Goal: Task Accomplishment & Management: Complete application form

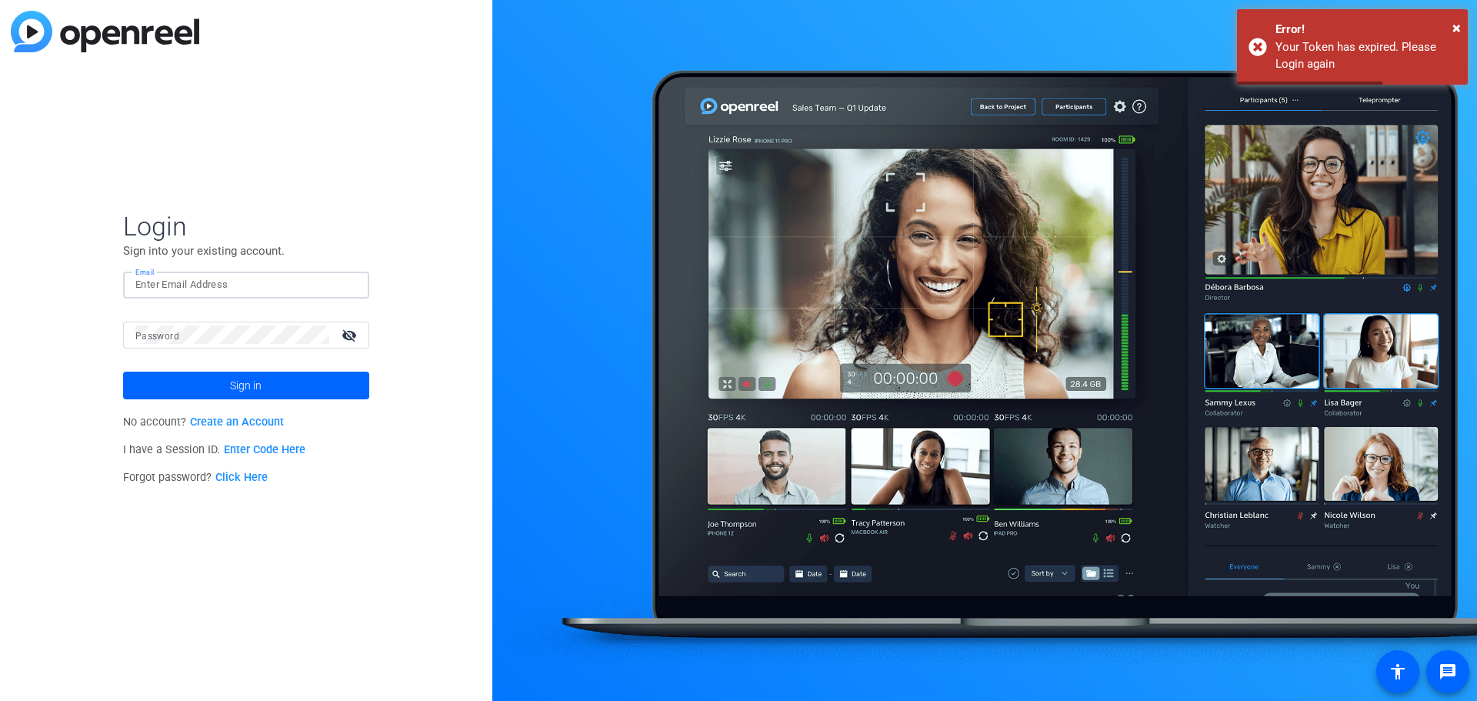
click at [232, 292] on input "Email" at bounding box center [246, 284] width 222 height 18
type input "[PERSON_NAME][EMAIL_ADDRESS][PERSON_NAME][DOMAIN_NAME]"
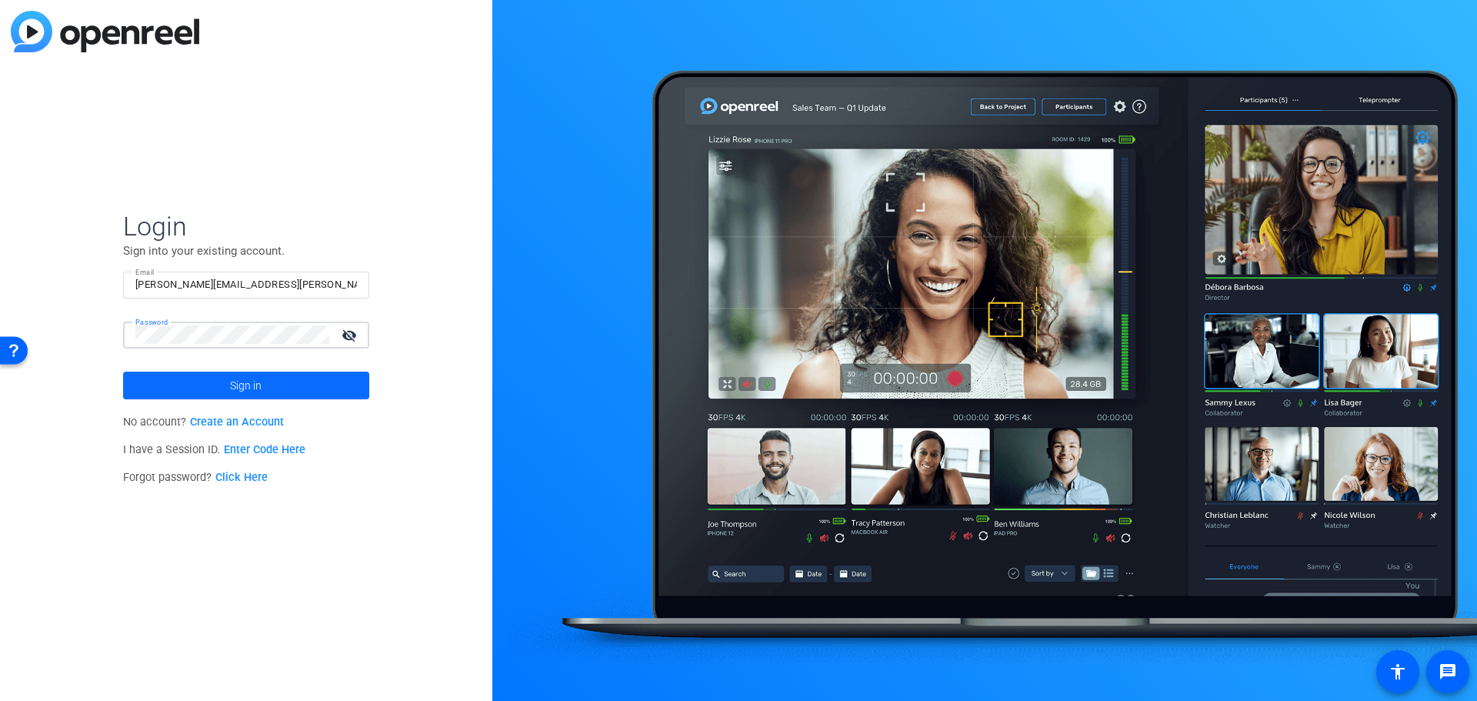
click at [269, 378] on span at bounding box center [246, 385] width 246 height 37
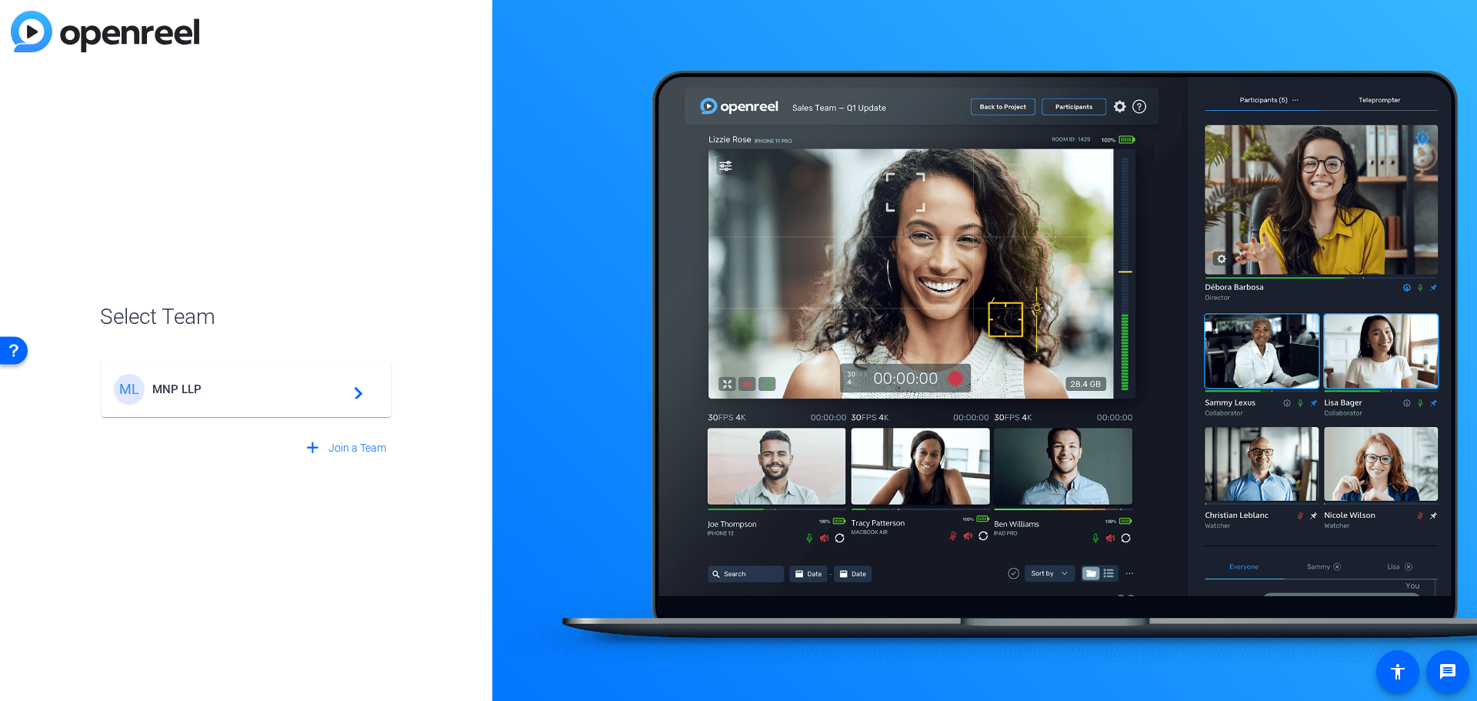
click at [338, 386] on span "MNP LLP" at bounding box center [248, 389] width 192 height 14
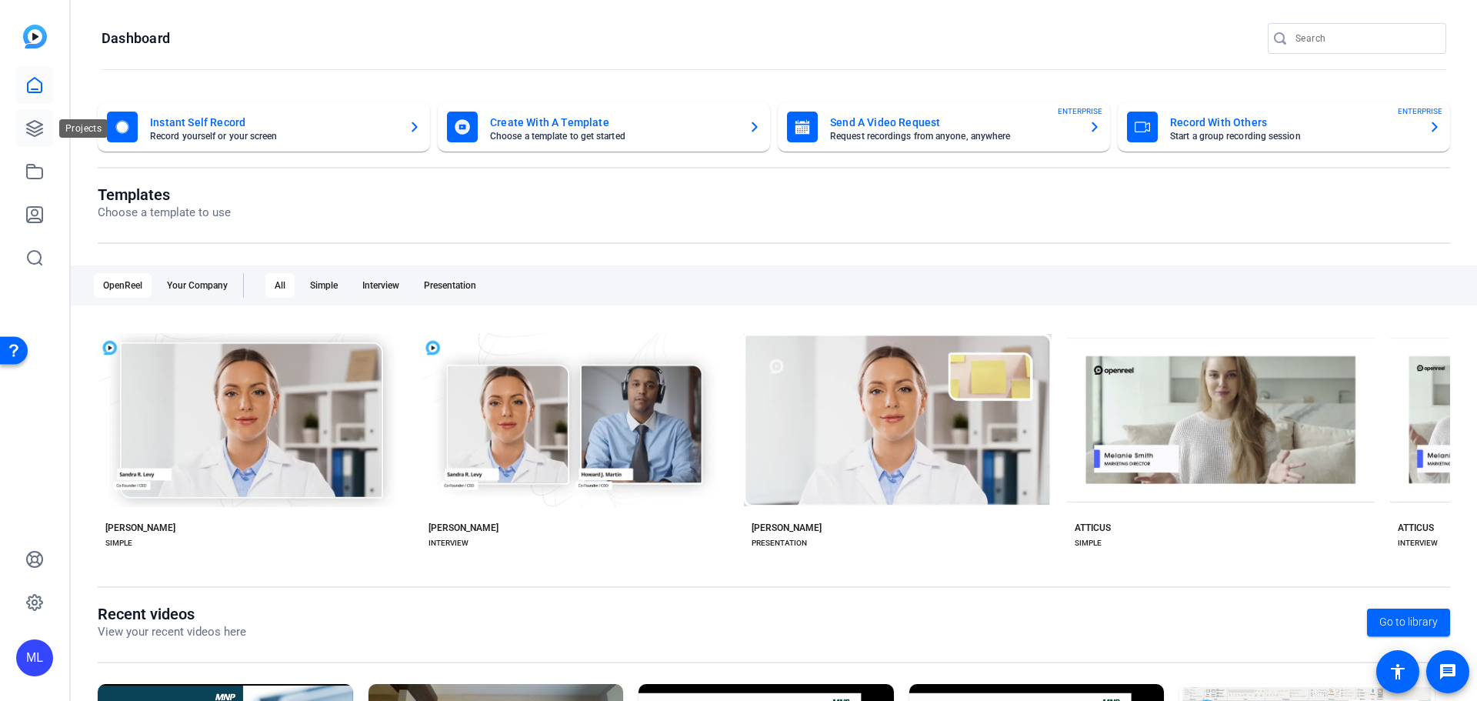
click at [38, 123] on icon at bounding box center [34, 128] width 15 height 15
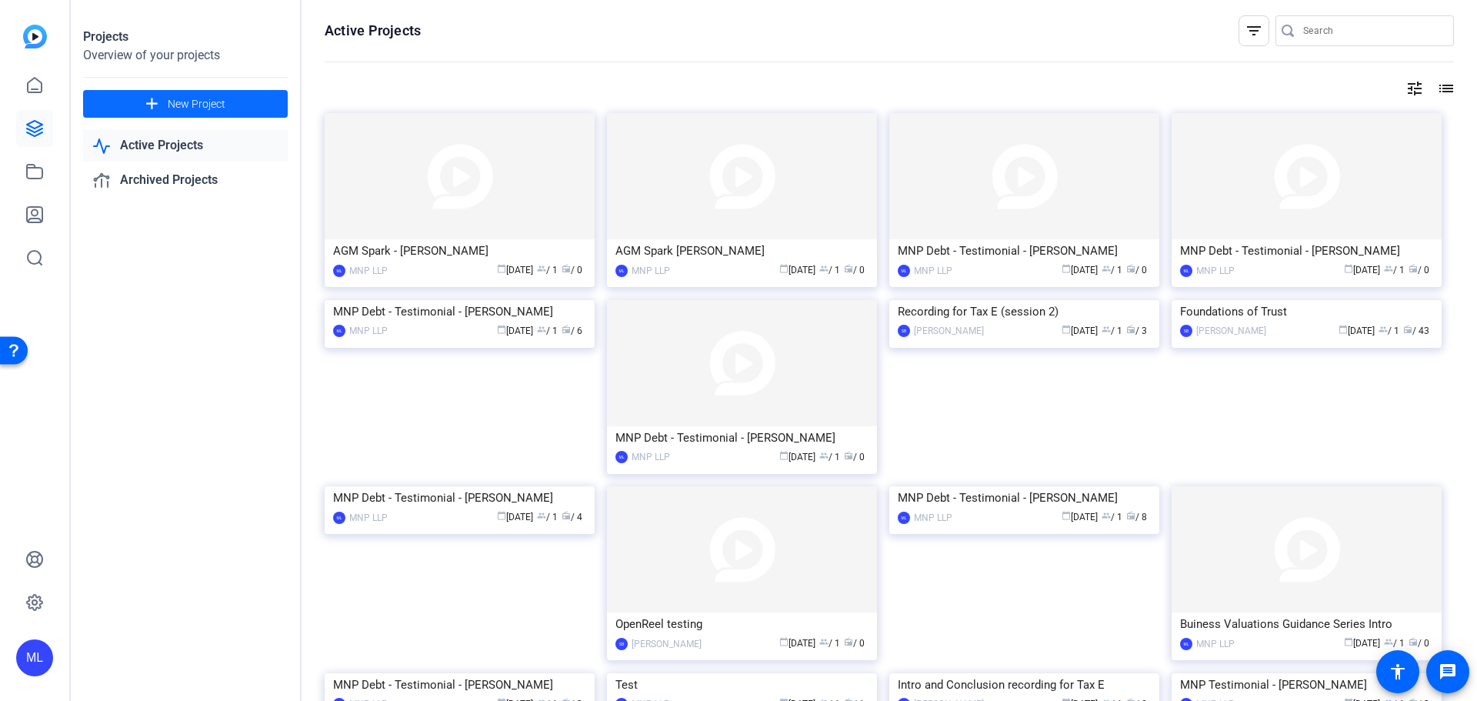
click at [202, 106] on span "New Project" at bounding box center [197, 104] width 58 height 16
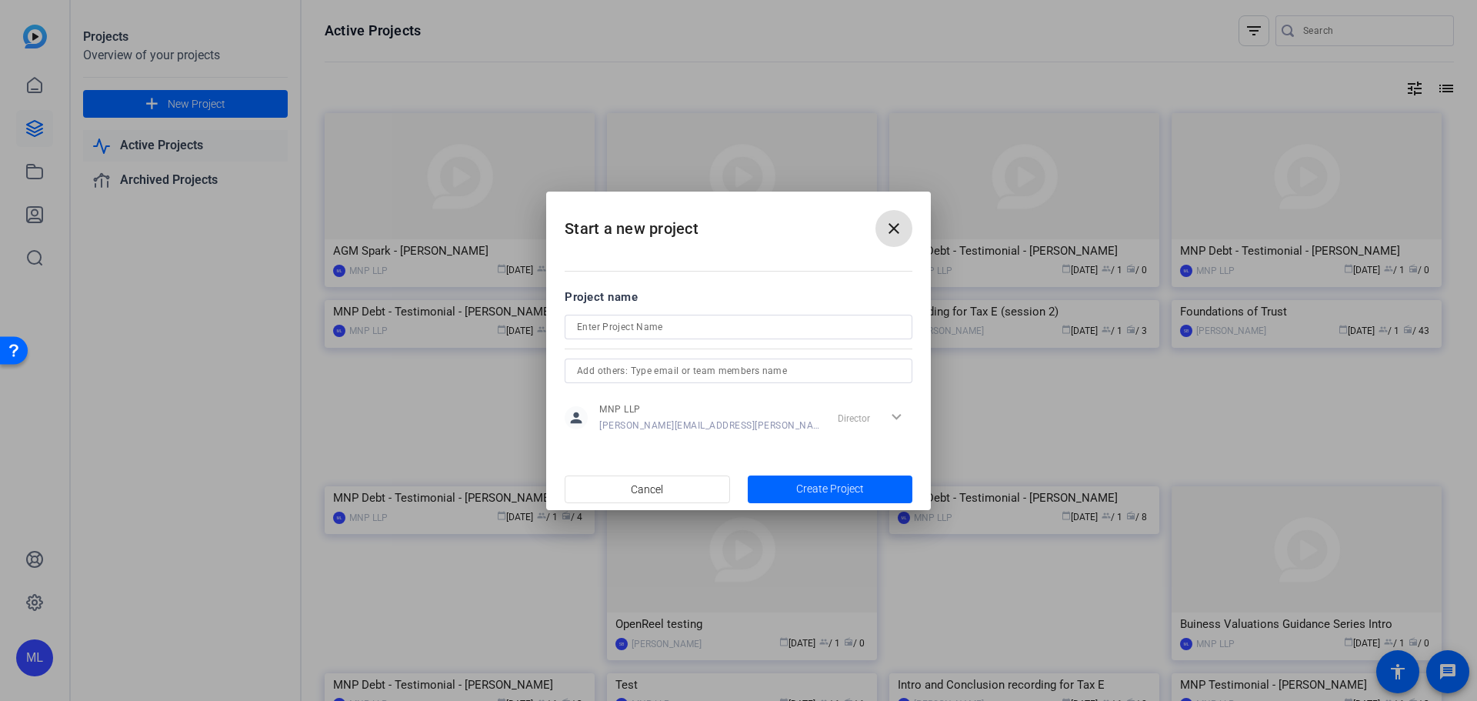
click at [673, 335] on input at bounding box center [738, 327] width 323 height 18
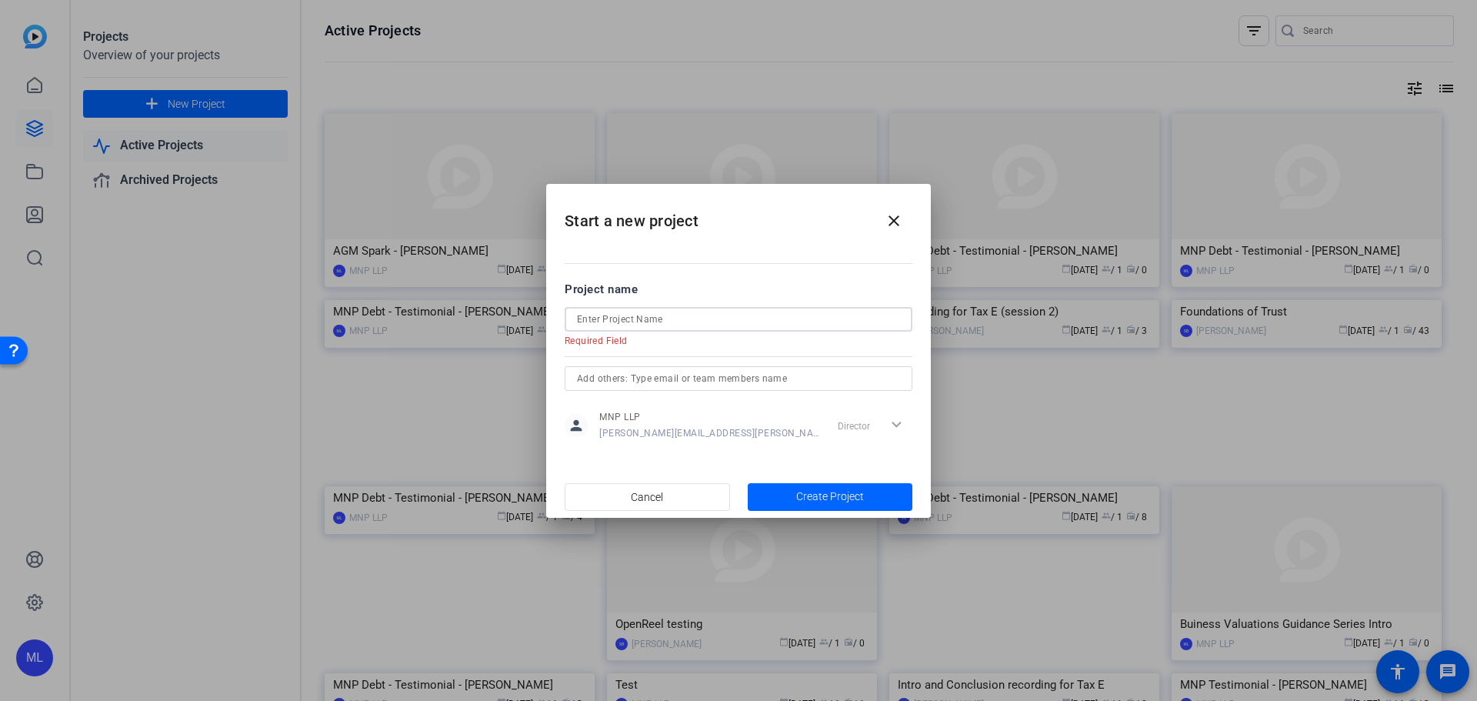
click at [627, 318] on input at bounding box center [738, 319] width 323 height 18
paste input "Ag Webinar - HR on the Farm"
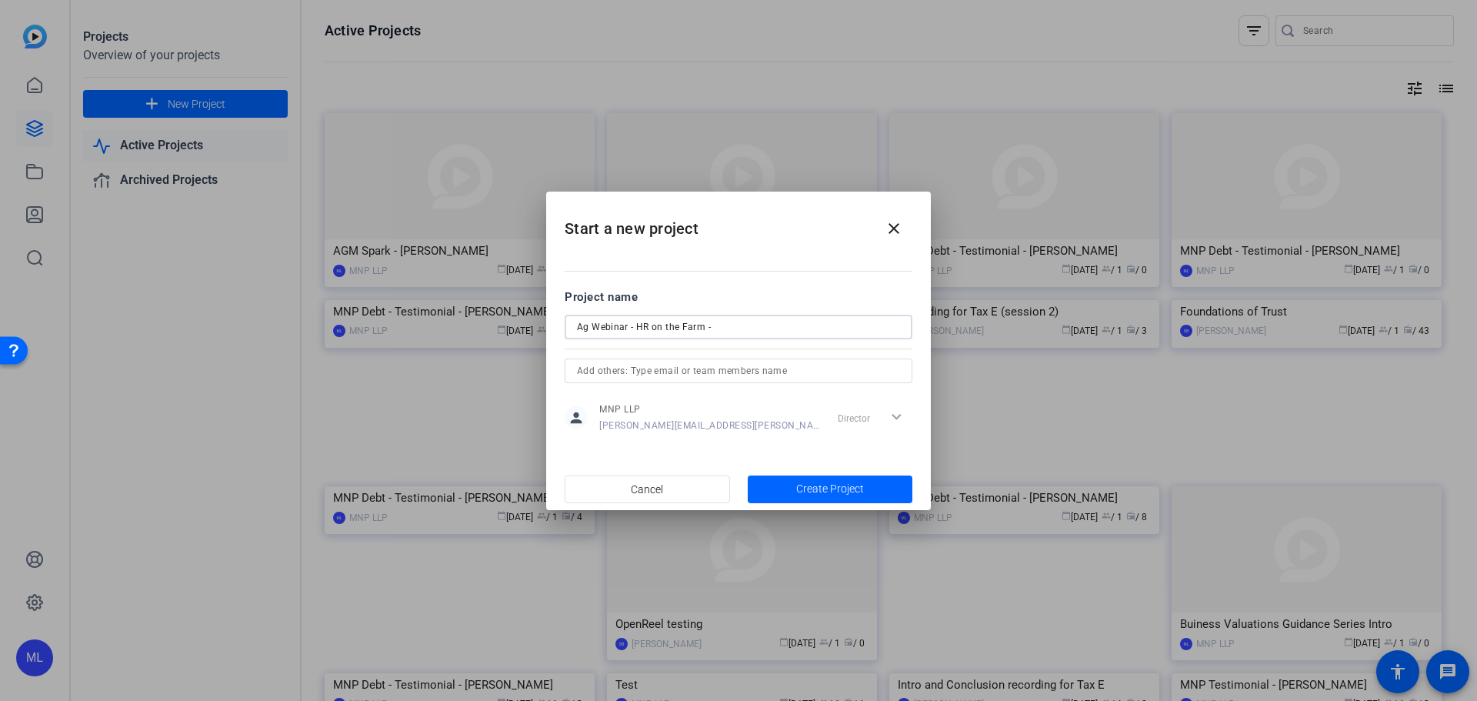
type input "Ag Webinar - HR on the Farm -"
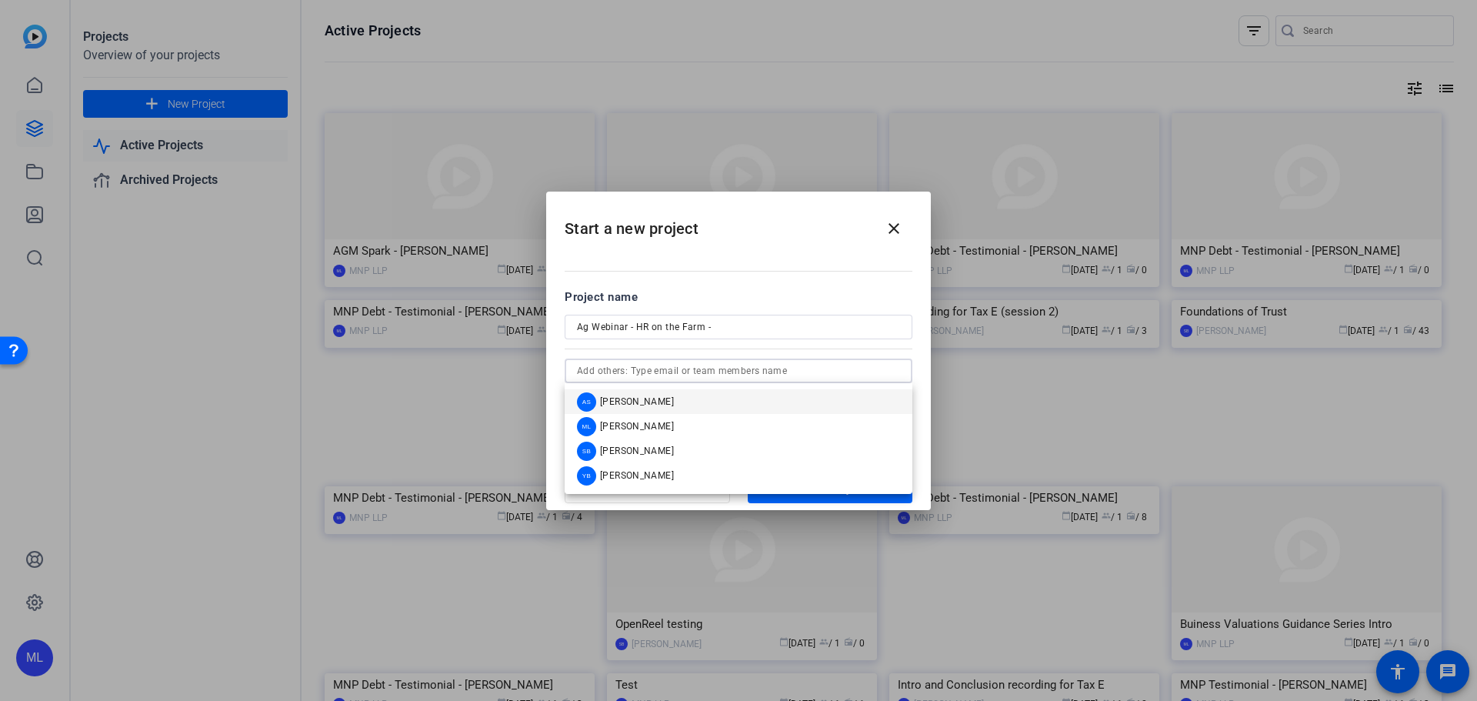
click at [643, 378] on input "text" at bounding box center [738, 371] width 323 height 18
click at [869, 295] on div "Project name" at bounding box center [739, 297] width 348 height 17
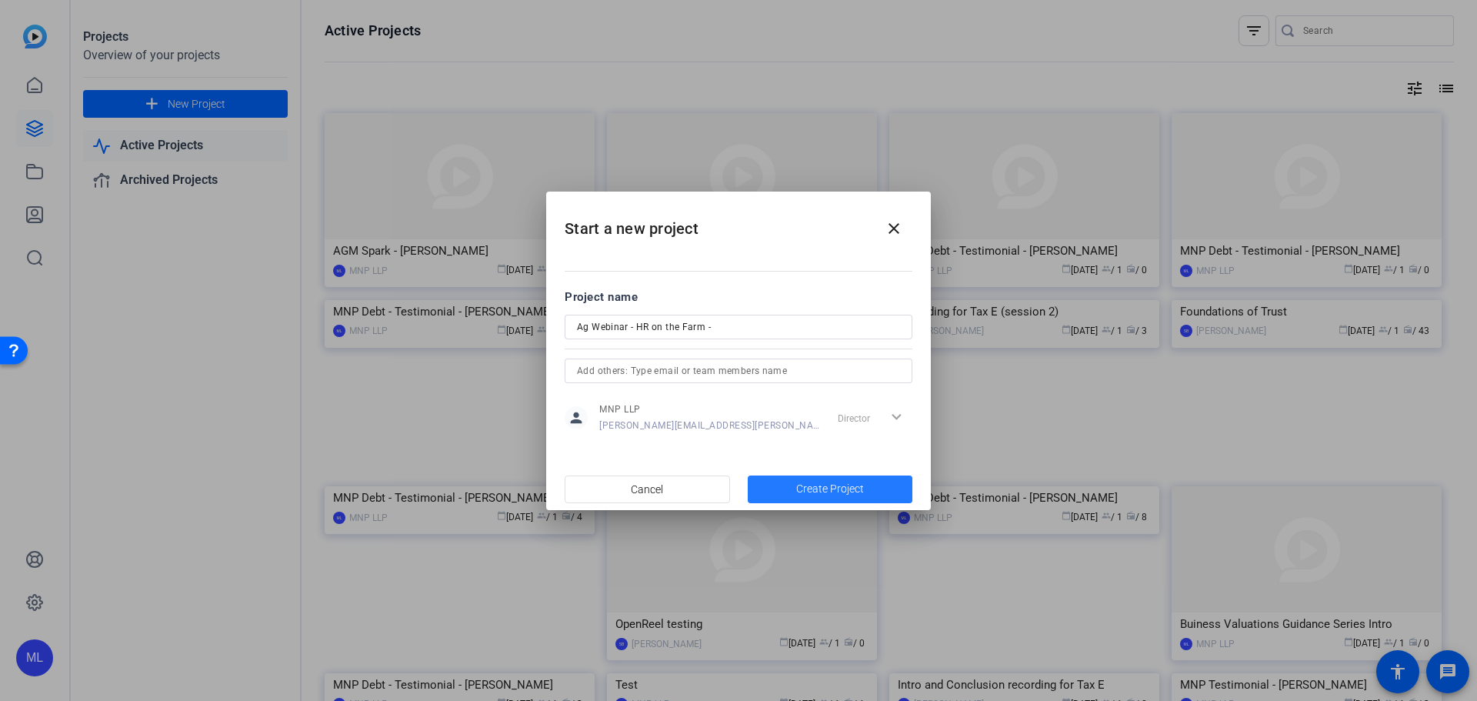
click at [848, 490] on span "Create Project" at bounding box center [830, 489] width 68 height 16
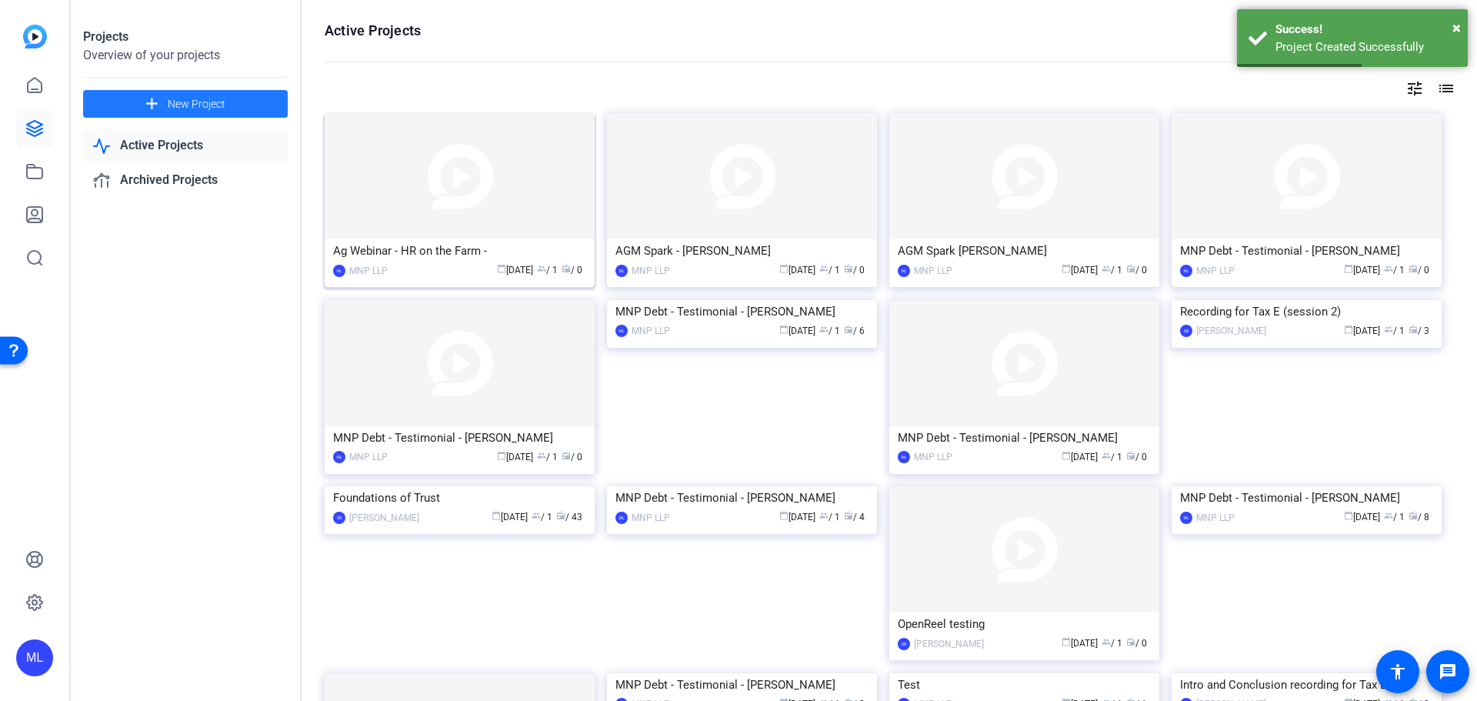
click at [447, 249] on div "Ag Webinar - HR on the Farm -" at bounding box center [459, 250] width 253 height 23
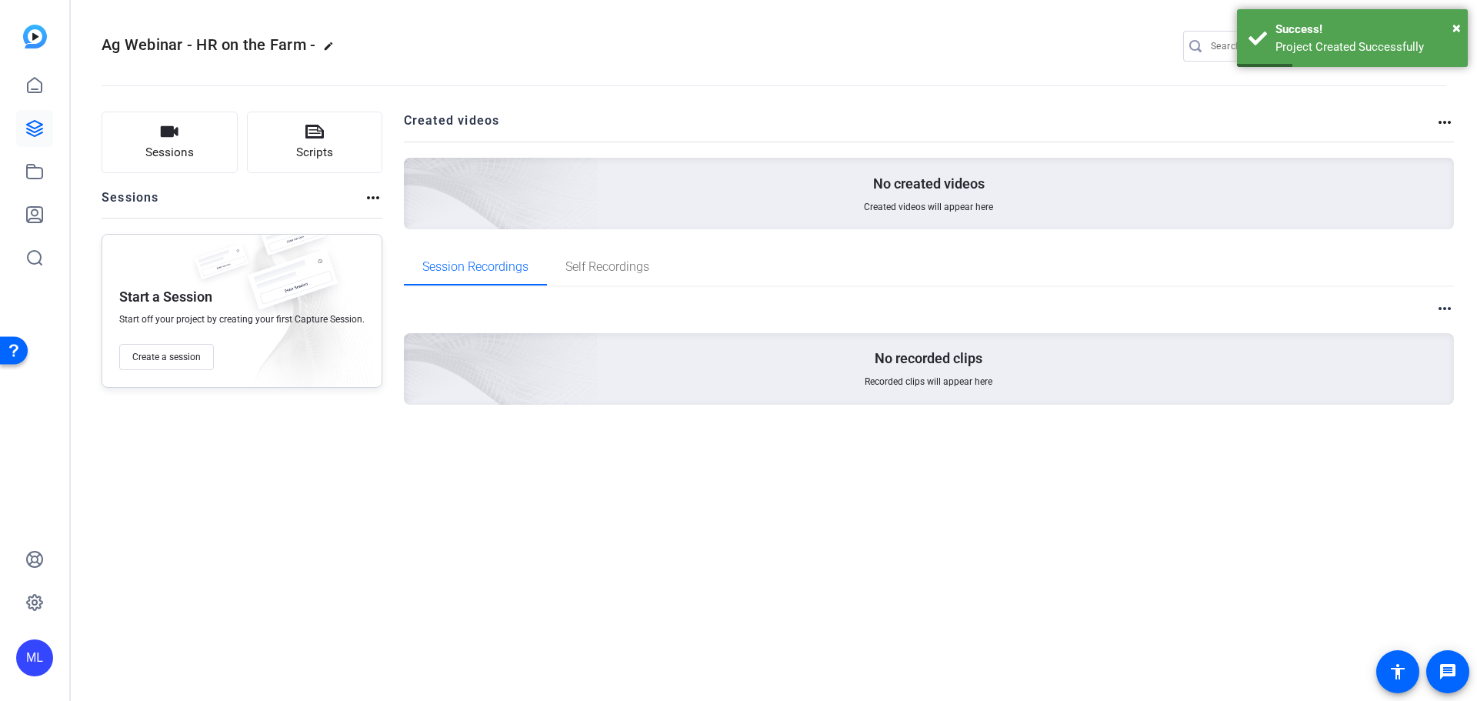
click at [328, 51] on mat-icon "edit" at bounding box center [332, 50] width 18 height 18
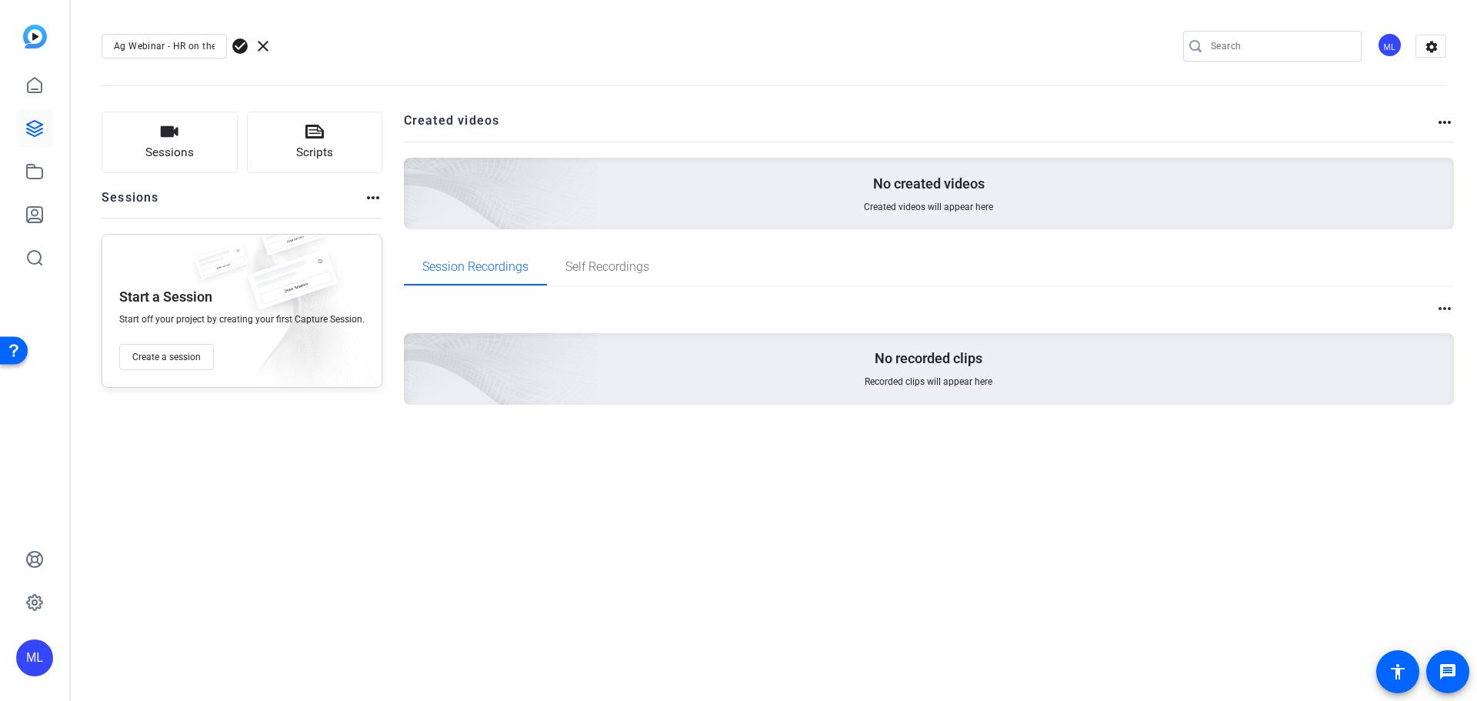
click at [209, 44] on input "Ag Webinar - HR on the Farm -" at bounding box center [164, 46] width 101 height 18
click at [213, 42] on input "Ag Webinar - HR on the Farm - [PERSON_NAME]" at bounding box center [164, 46] width 101 height 18
type input "Ag Webinar - HR on the Farm - [PERSON_NAME]"
click at [242, 52] on span "check_circle" at bounding box center [240, 46] width 18 height 18
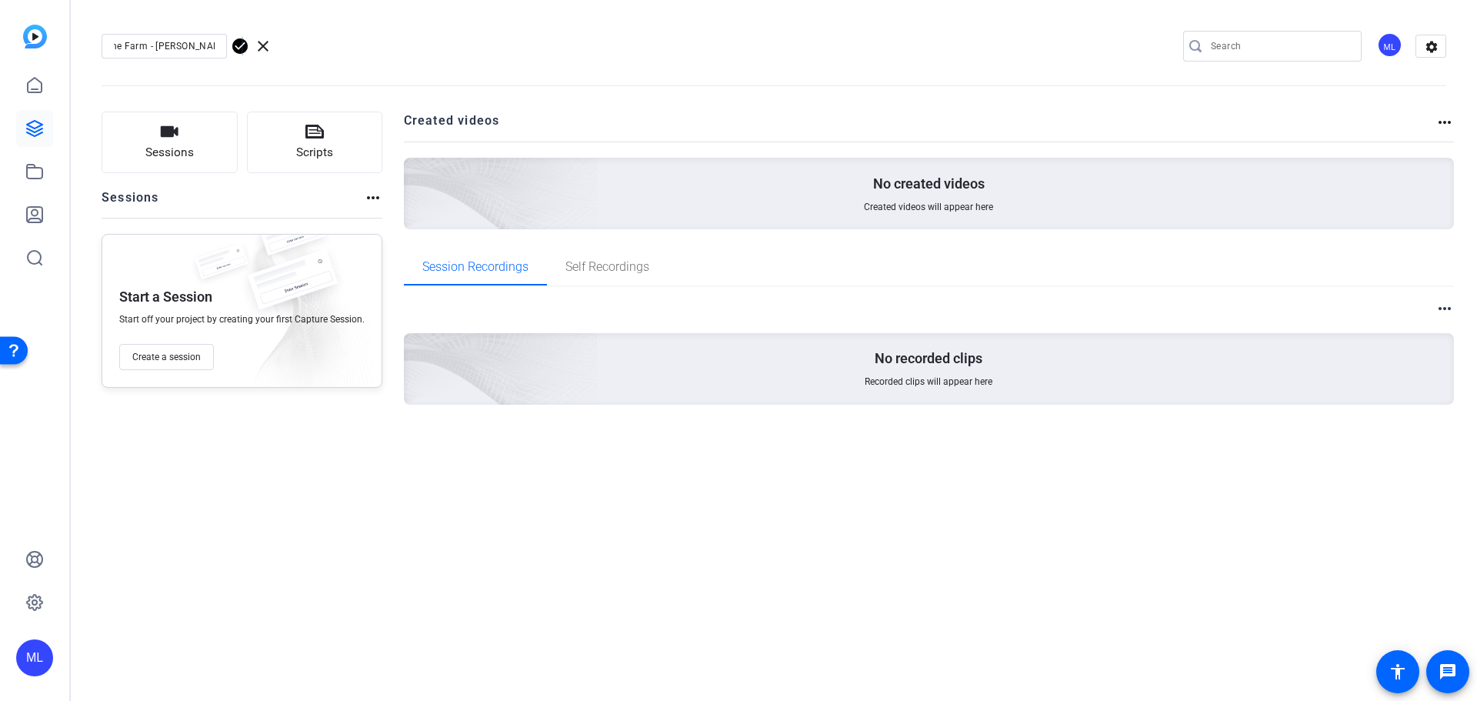
scroll to position [0, 0]
click at [182, 360] on span "Create a session" at bounding box center [166, 357] width 68 height 12
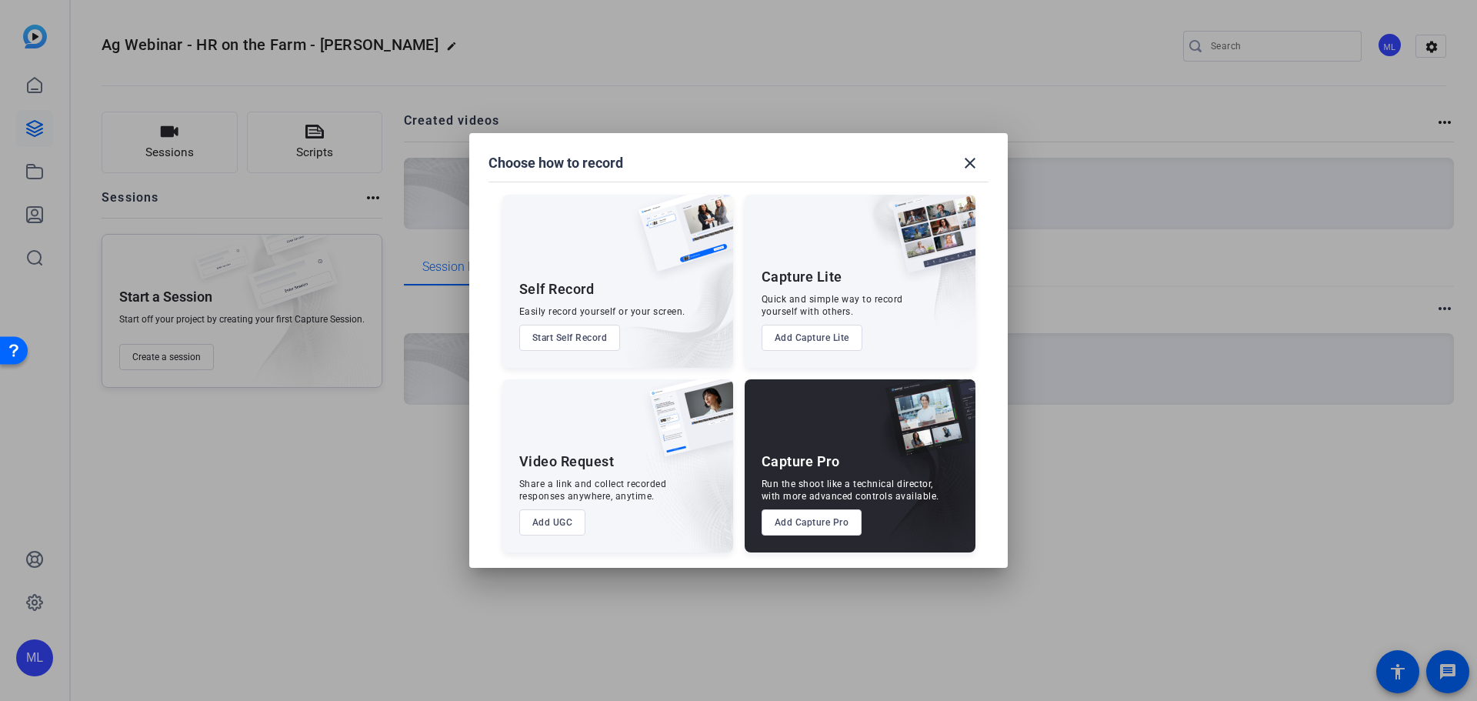
click at [800, 516] on button "Add Capture Pro" at bounding box center [812, 522] width 101 height 26
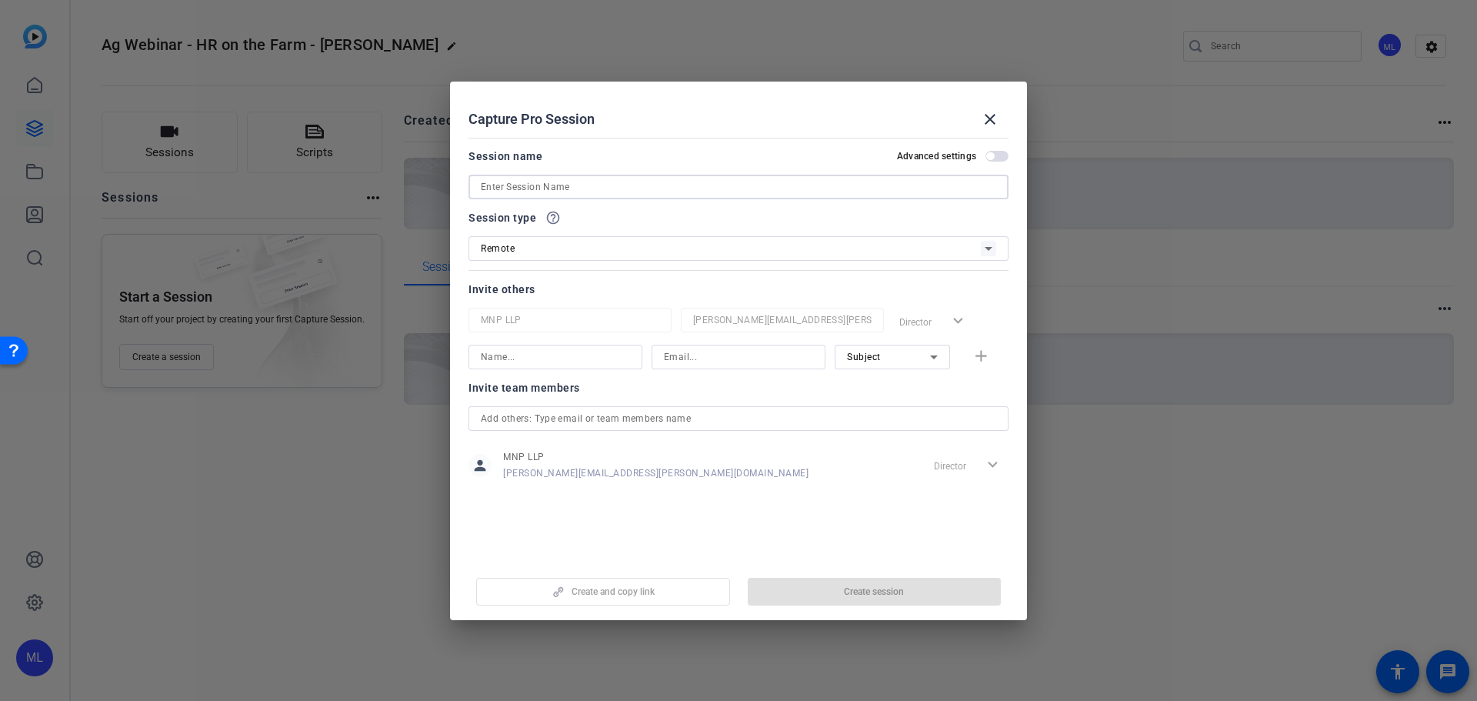
click at [649, 186] on input at bounding box center [739, 187] width 516 height 18
paste input "[PERSON_NAME][EMAIL_ADDRESS][DOMAIN_NAME]"
type input "[PERSON_NAME][EMAIL_ADDRESS][DOMAIN_NAME]"
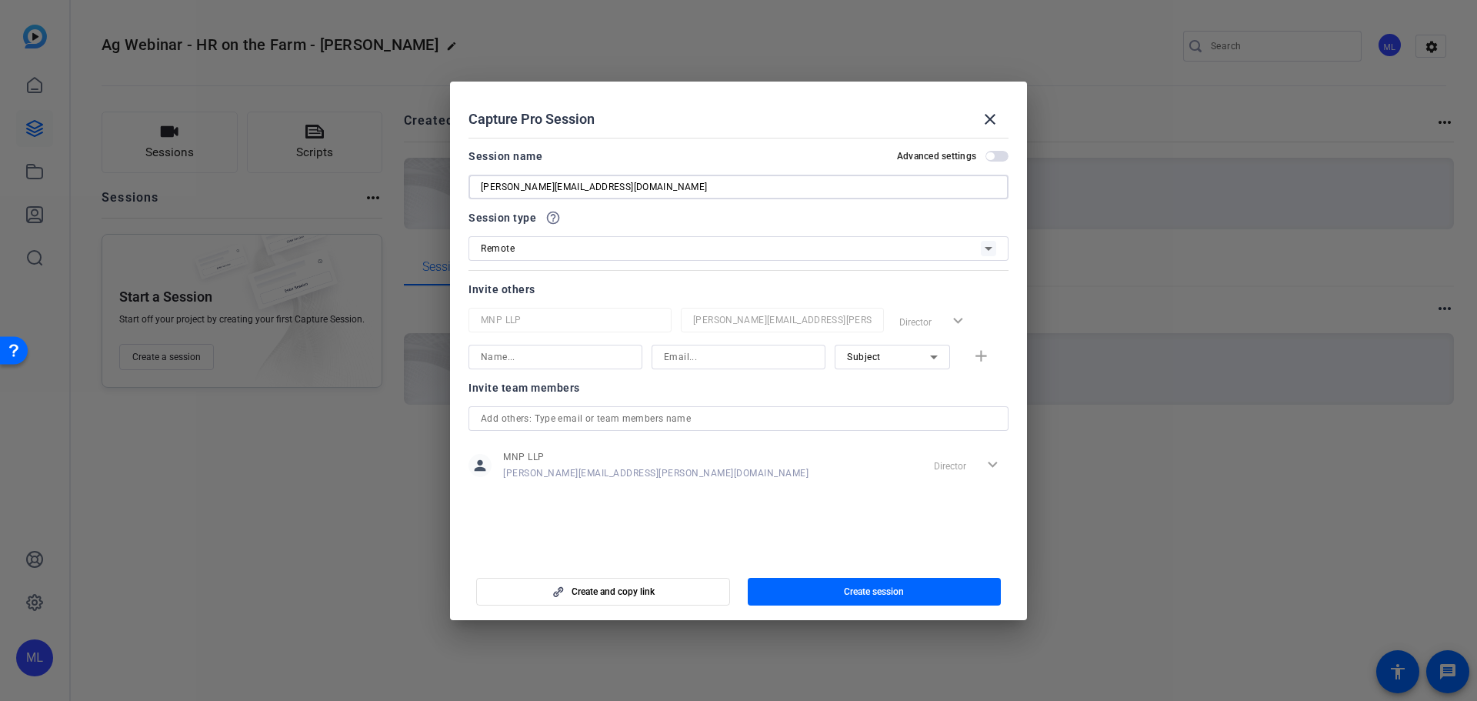
drag, startPoint x: 649, startPoint y: 186, endPoint x: 446, endPoint y: 166, distance: 204.1
click at [446, 166] on div "Choose how to record close Self Record Easily record yourself or your screen. S…" at bounding box center [738, 350] width 1477 height 701
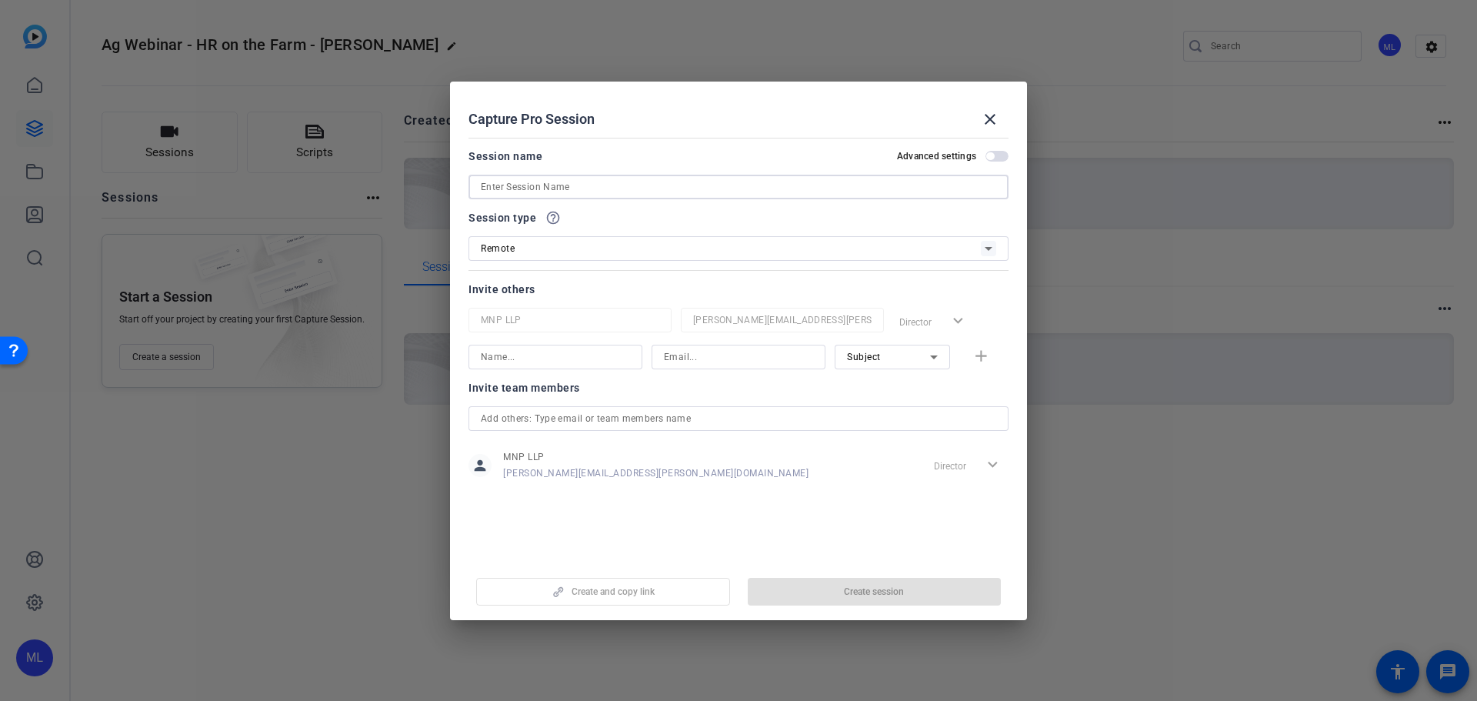
click at [568, 351] on div "MNP LLP [PERSON_NAME][EMAIL_ADDRESS][PERSON_NAME][DOMAIN_NAME] Director expand_…" at bounding box center [739, 339] width 540 height 62
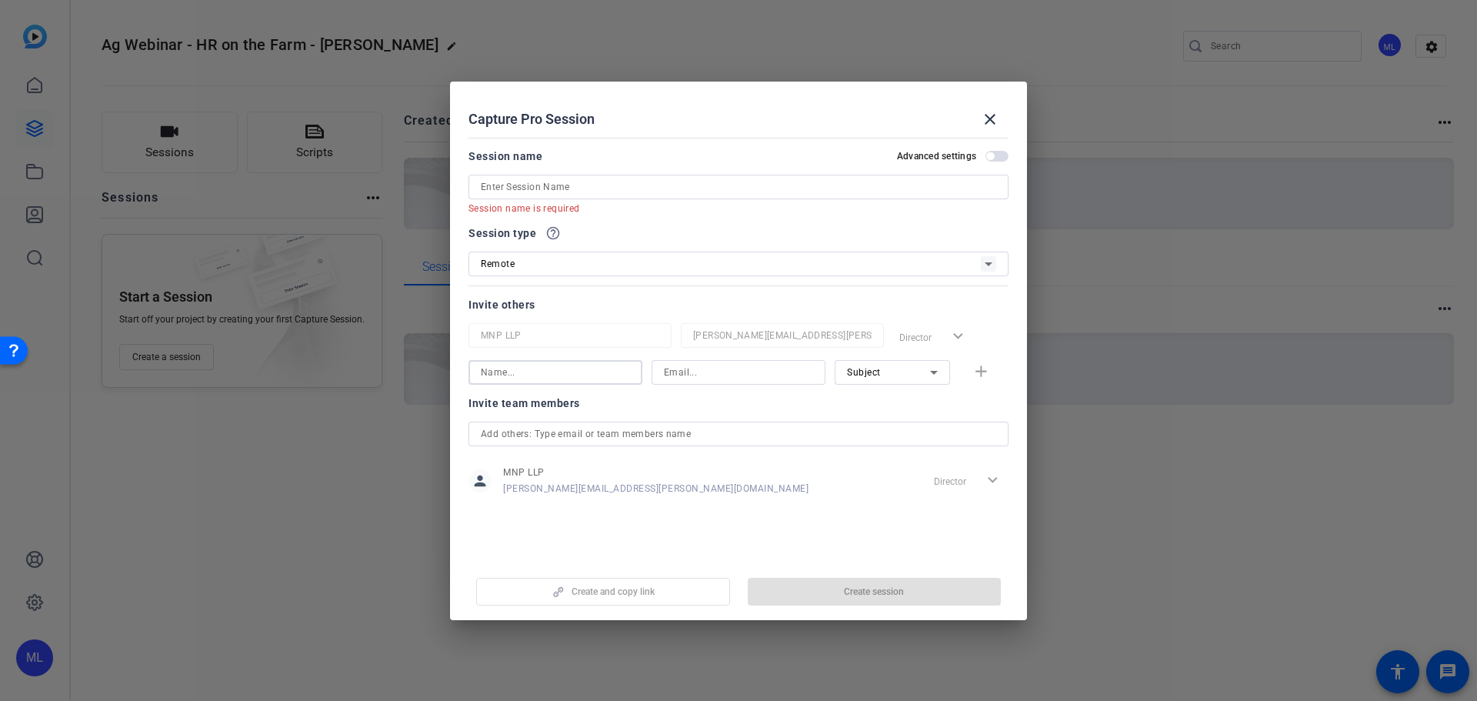
click at [729, 374] on input at bounding box center [738, 372] width 149 height 18
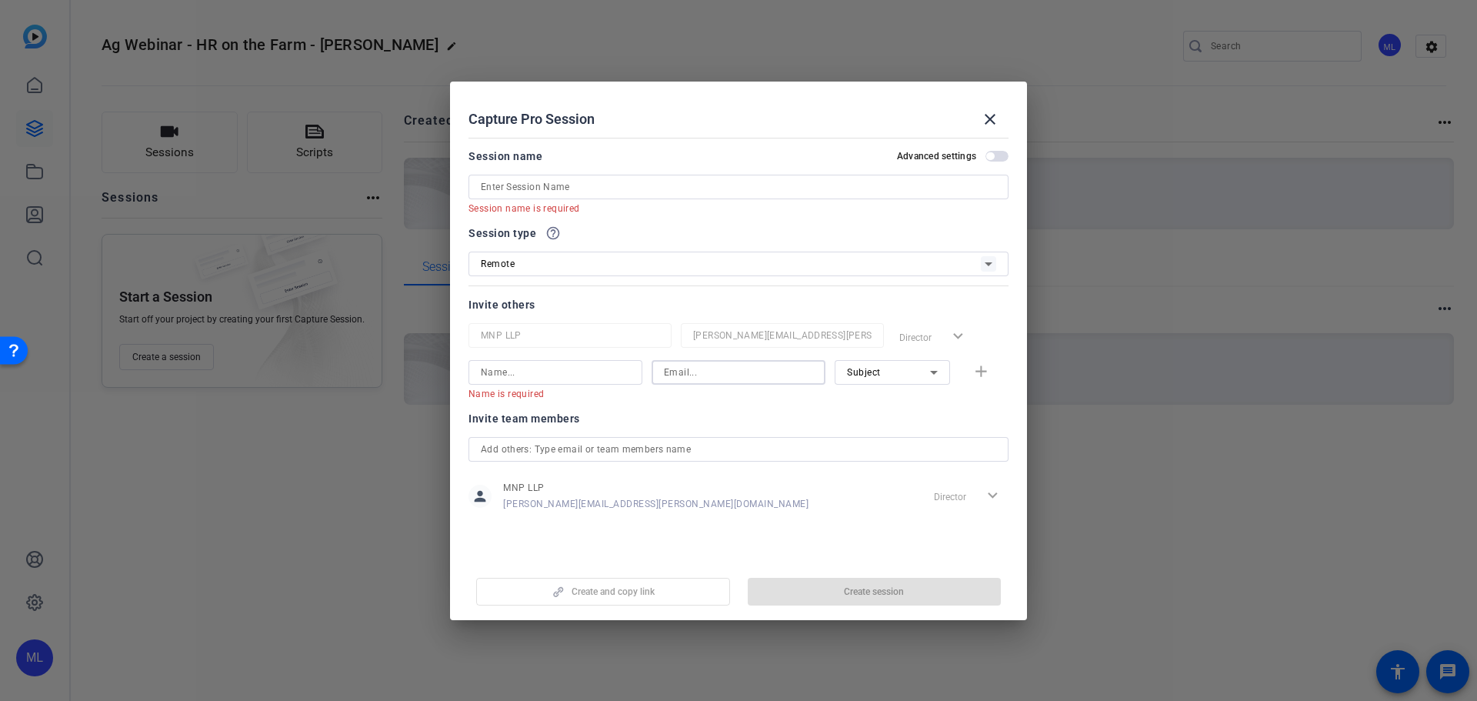
paste input "[PERSON_NAME][EMAIL_ADDRESS][DOMAIN_NAME]"
type input "[PERSON_NAME][EMAIL_ADDRESS][DOMAIN_NAME]"
click at [569, 372] on input at bounding box center [555, 372] width 149 height 18
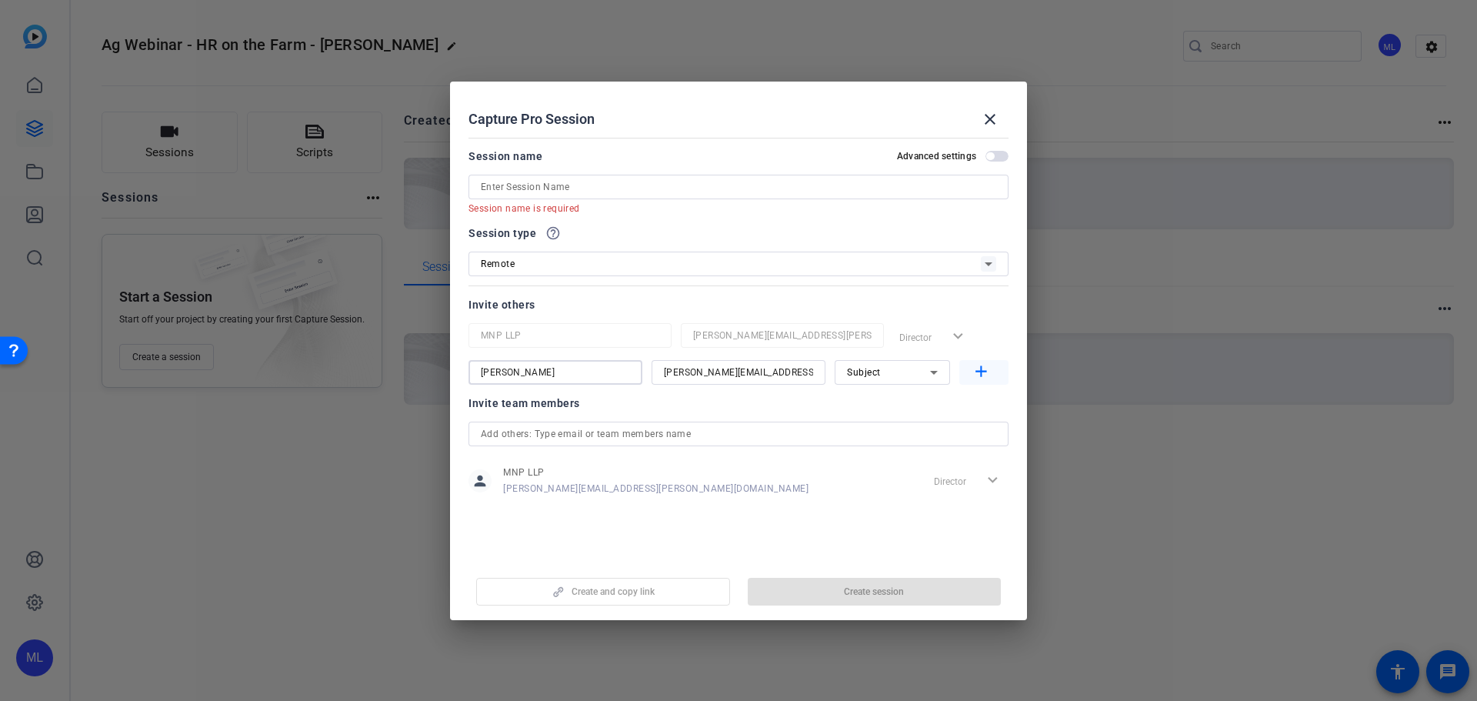
type input "[PERSON_NAME]"
click at [988, 375] on mat-icon "add" at bounding box center [981, 371] width 19 height 19
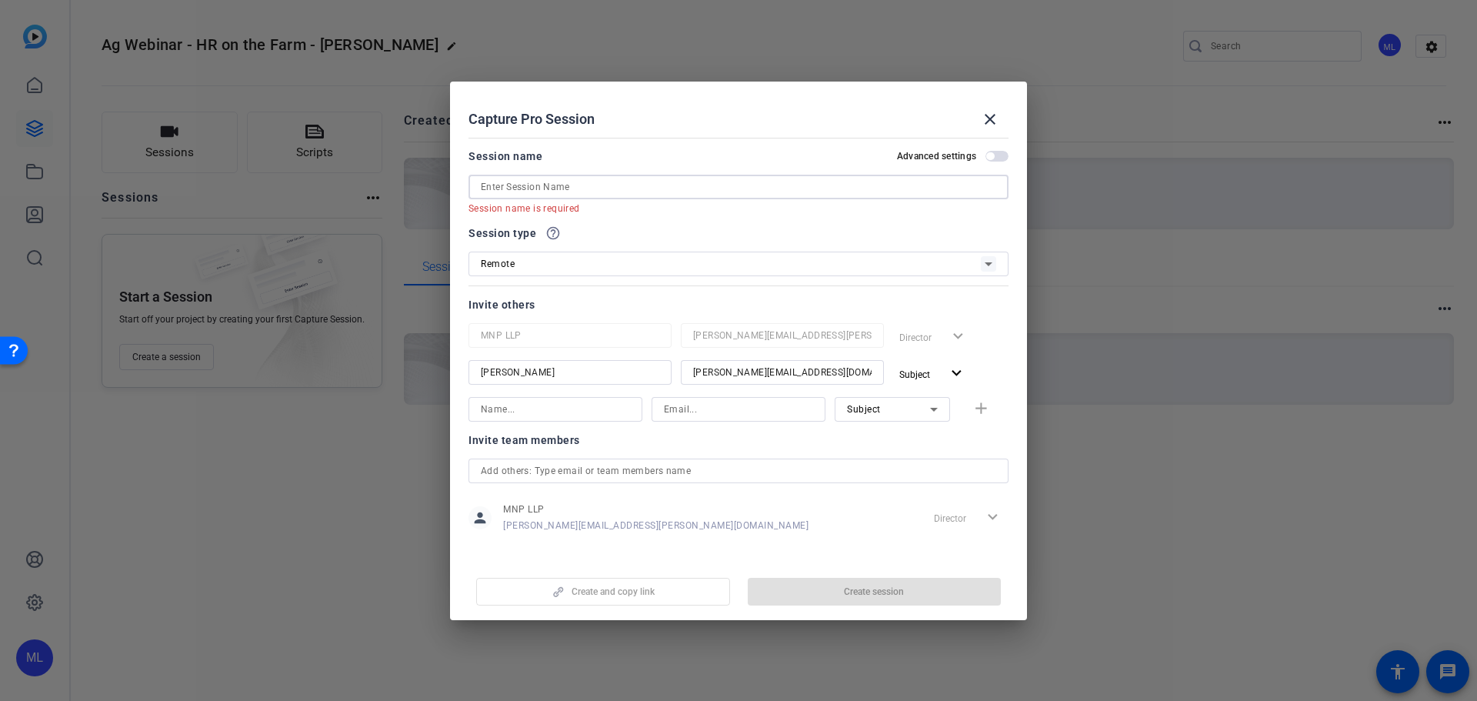
click at [536, 188] on input at bounding box center [739, 187] width 516 height 18
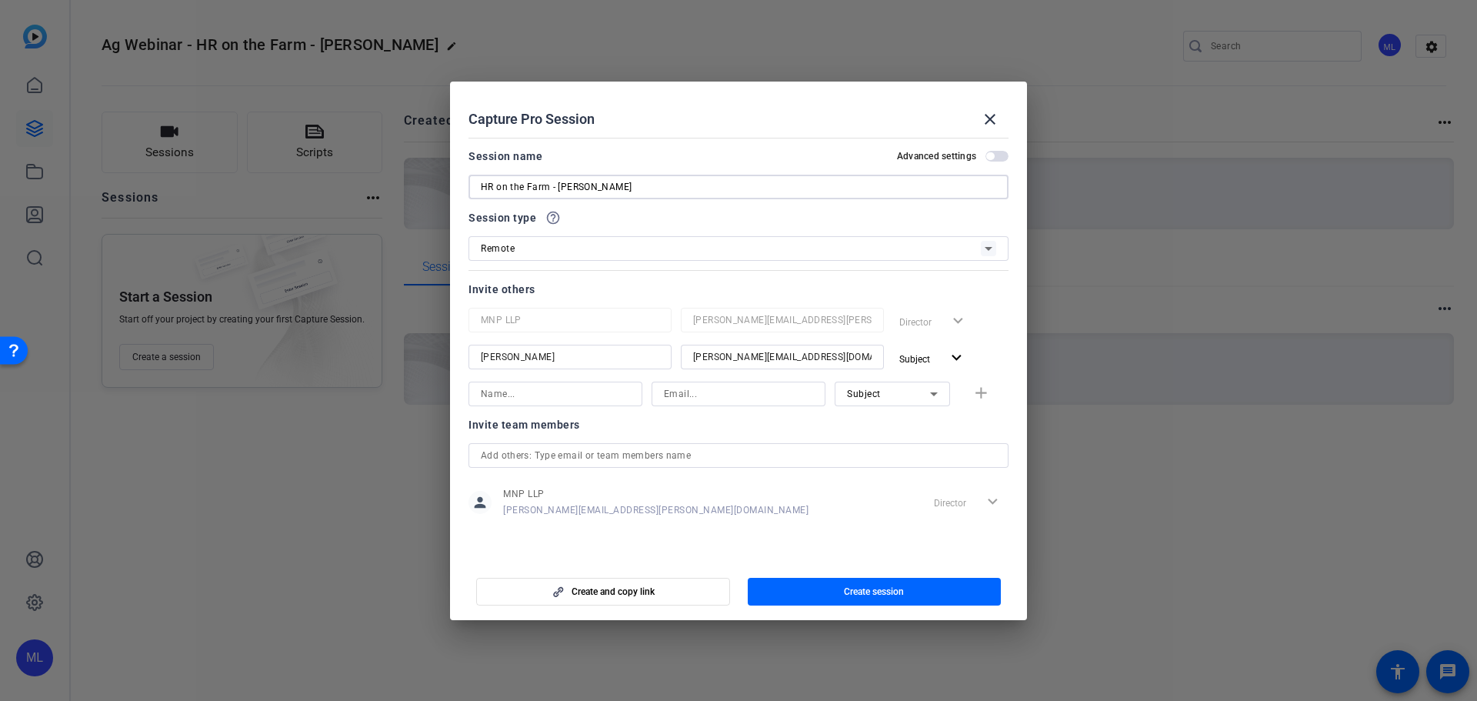
type input "HR on the Farm - [PERSON_NAME]"
click at [742, 218] on div "Session type help_outline" at bounding box center [739, 218] width 540 height 18
click at [600, 402] on input at bounding box center [555, 394] width 149 height 18
type input "[PERSON_NAME]"
click at [697, 391] on input at bounding box center [738, 394] width 149 height 18
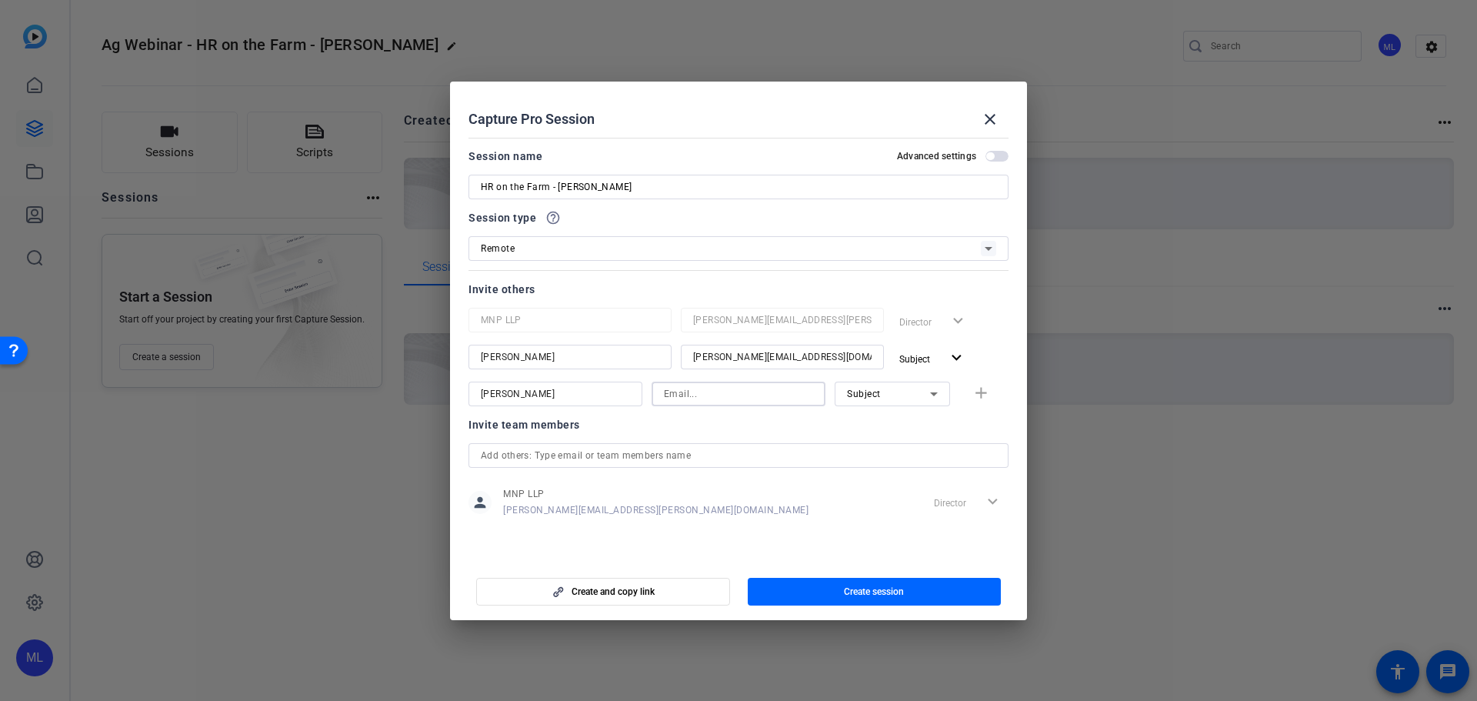
paste input "[PERSON_NAME][DOMAIN_NAME][EMAIL_ADDRESS][PERSON_NAME][DOMAIN_NAME]"
type input "[PERSON_NAME][DOMAIN_NAME][EMAIL_ADDRESS][PERSON_NAME][DOMAIN_NAME]"
click at [568, 394] on input "[PERSON_NAME]" at bounding box center [555, 394] width 149 height 18
type input "[PERSON_NAME]"
click at [910, 399] on div "Subject" at bounding box center [888, 393] width 83 height 19
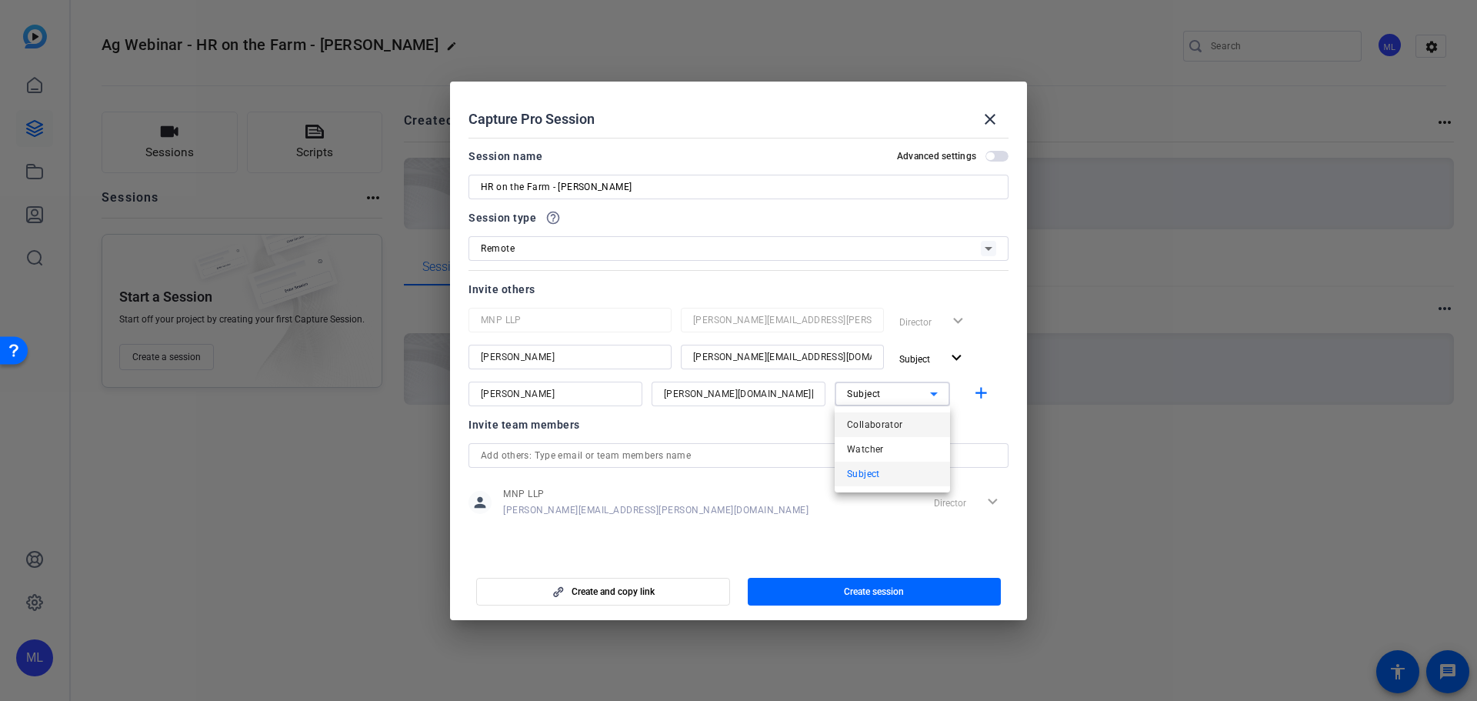
click at [893, 426] on span "Collaborator" at bounding box center [875, 425] width 56 height 18
click at [980, 404] on span "button" at bounding box center [984, 394] width 49 height 37
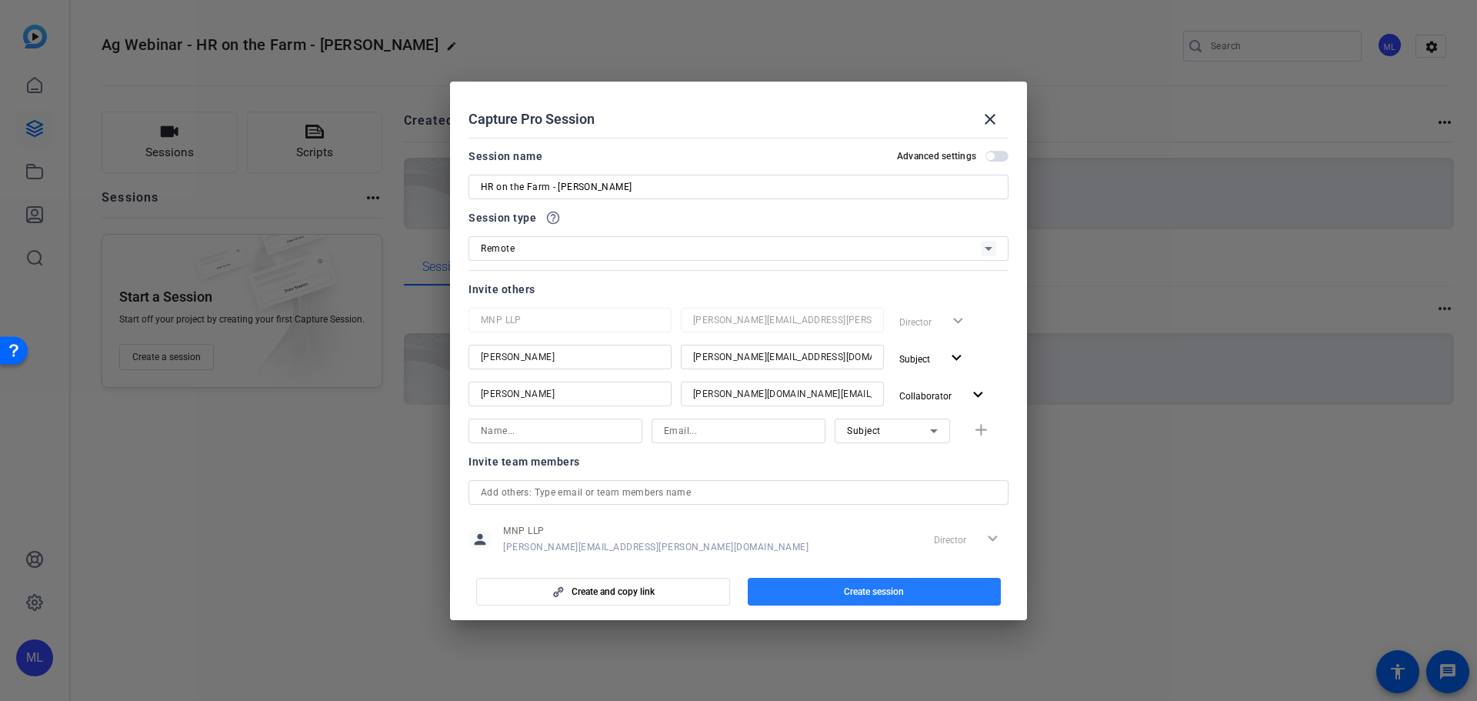
click at [871, 593] on span "Create session" at bounding box center [874, 592] width 60 height 12
